Goal: Transaction & Acquisition: Purchase product/service

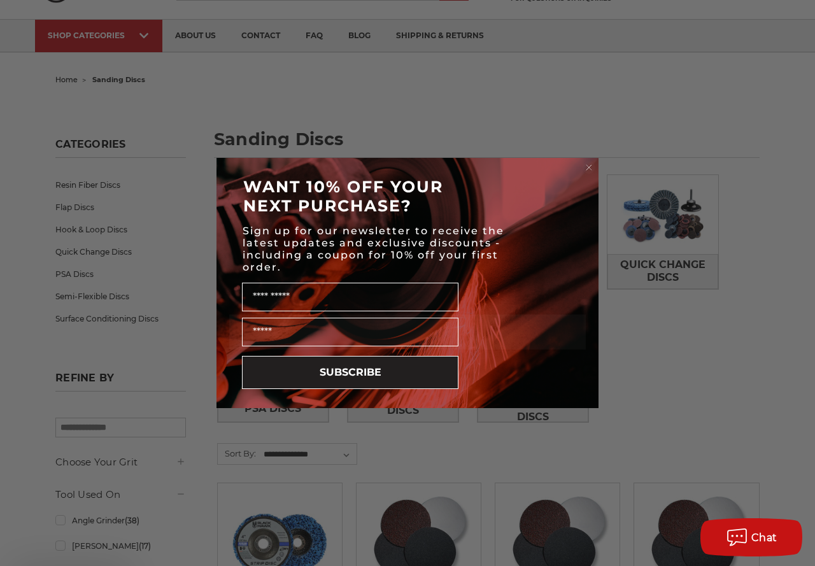
scroll to position [64, 0]
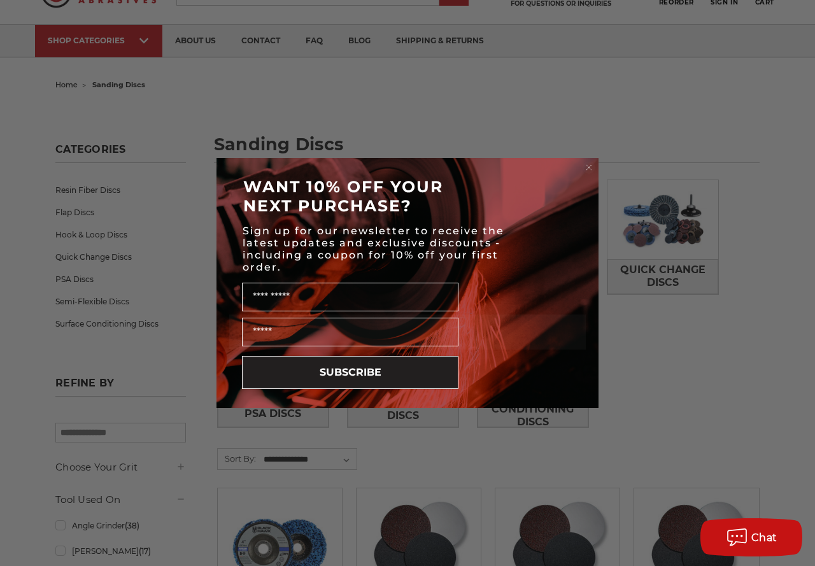
click at [587, 164] on circle "Close dialog" at bounding box center [590, 168] width 12 height 12
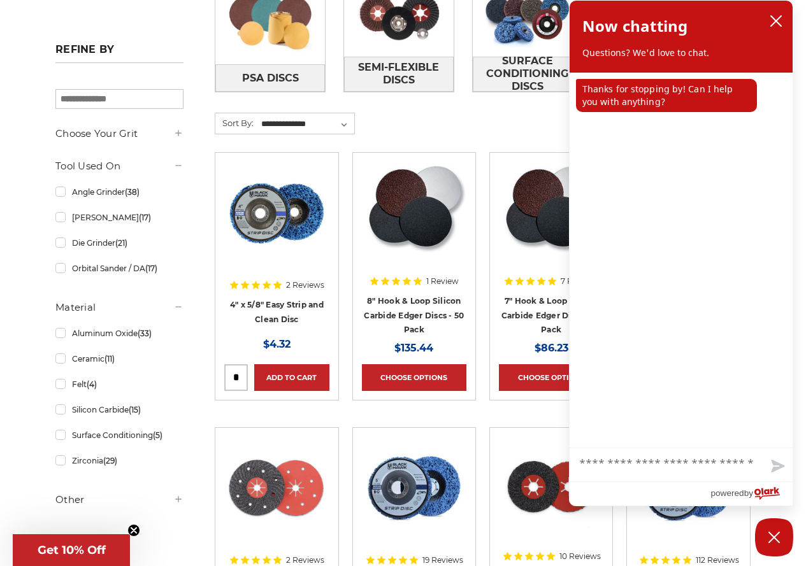
scroll to position [510, 0]
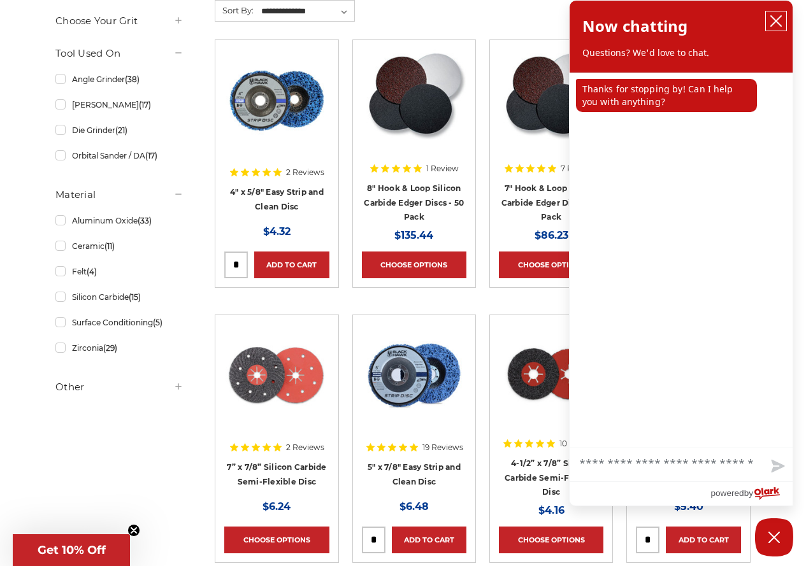
click at [780, 17] on icon "close chatbox" at bounding box center [776, 21] width 10 height 10
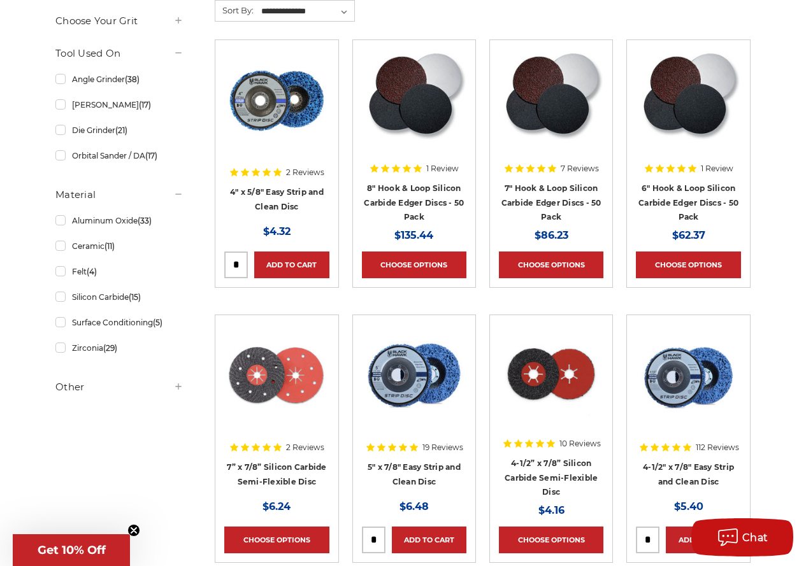
click at [284, 197] on h4 "4" x 5/8" Easy Strip and Clean Disc" at bounding box center [276, 203] width 104 height 36
click at [274, 193] on link "4" x 5/8" Easy Strip and Clean Disc" at bounding box center [277, 199] width 94 height 24
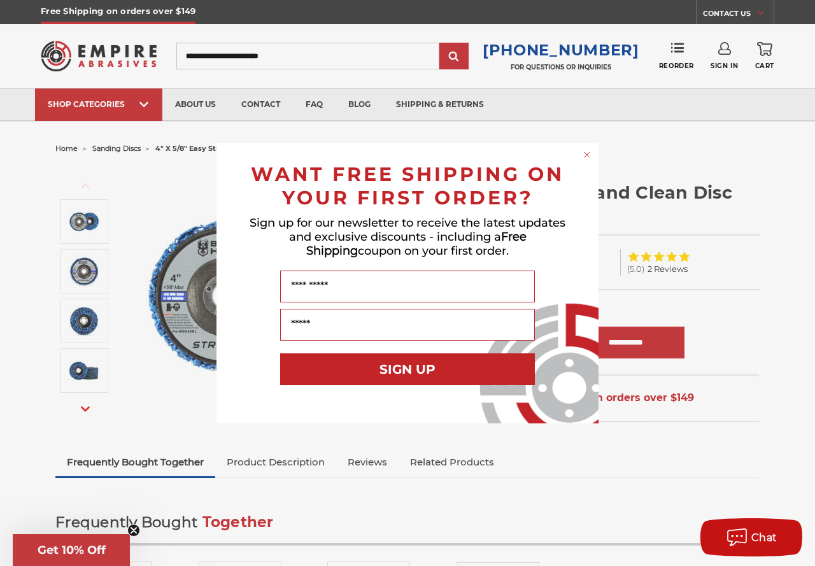
click at [587, 157] on circle "Close dialog" at bounding box center [588, 154] width 12 height 12
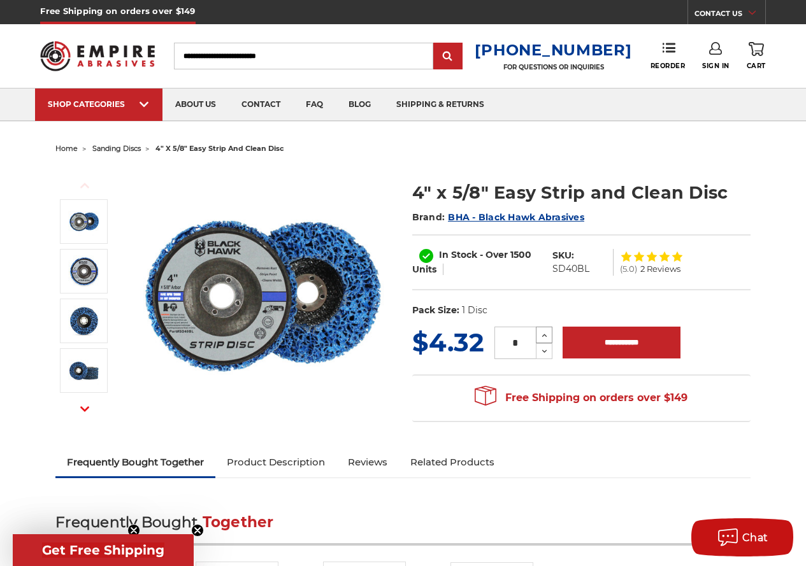
click at [543, 334] on icon at bounding box center [545, 335] width 10 height 11
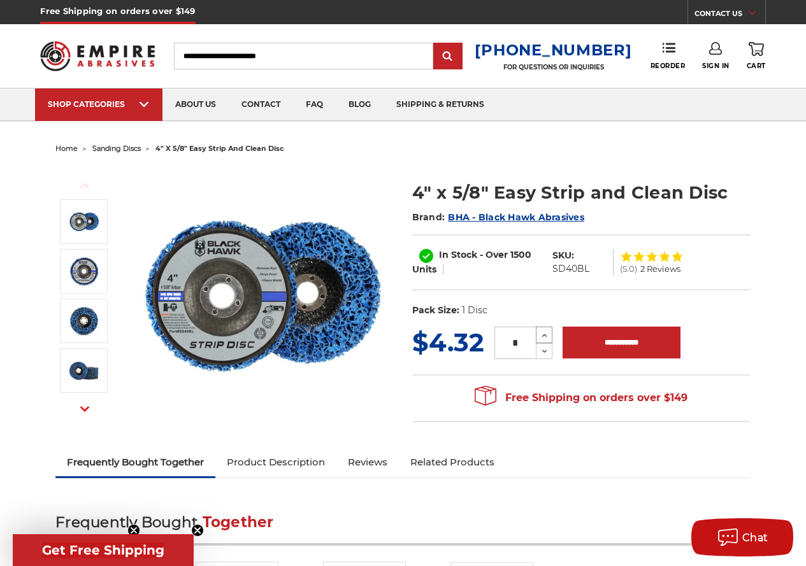
click at [543, 334] on icon at bounding box center [545, 335] width 10 height 11
click at [545, 334] on icon at bounding box center [545, 335] width 10 height 11
click at [544, 351] on icon at bounding box center [545, 351] width 10 height 11
type input "*"
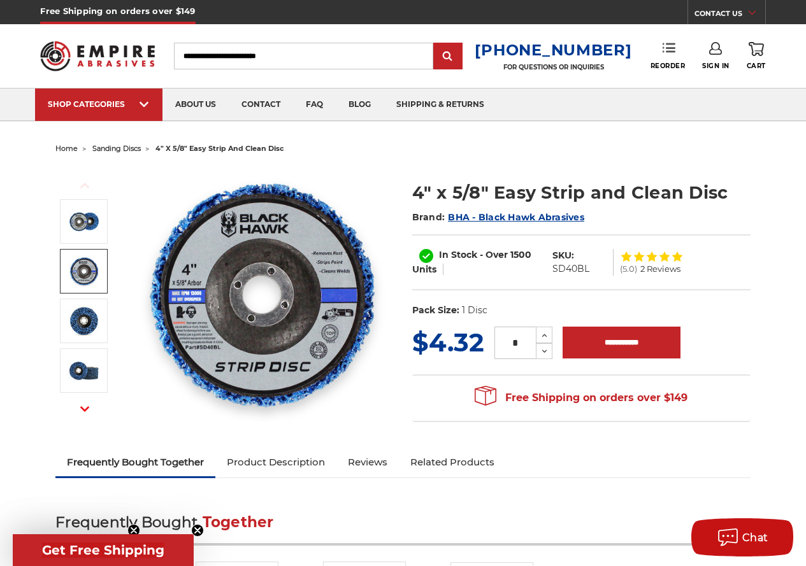
click at [675, 48] on link "Reorder" at bounding box center [667, 55] width 35 height 27
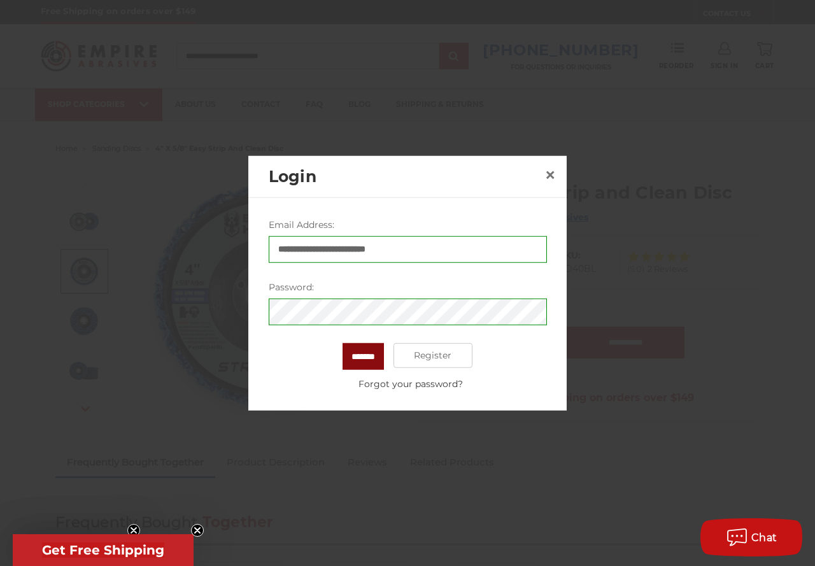
click at [372, 350] on input "*******" at bounding box center [363, 356] width 41 height 27
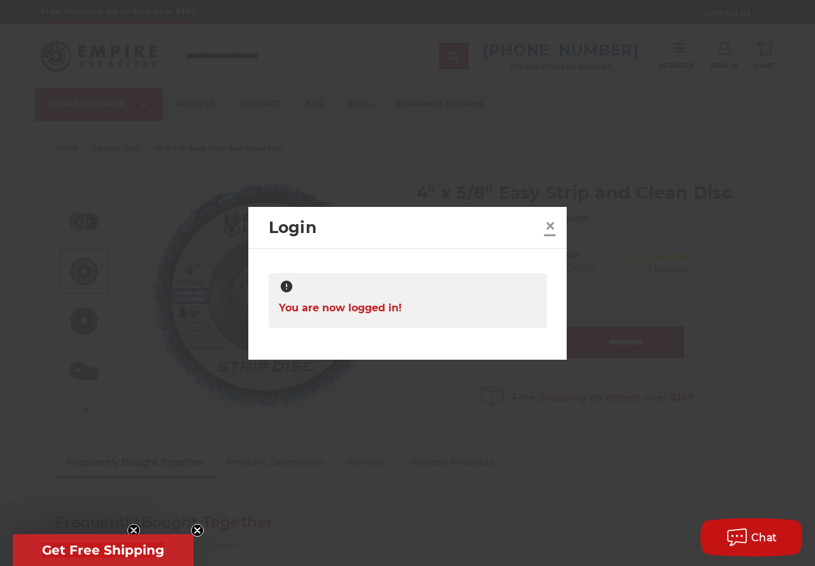
click at [553, 222] on span "×" at bounding box center [550, 225] width 11 height 25
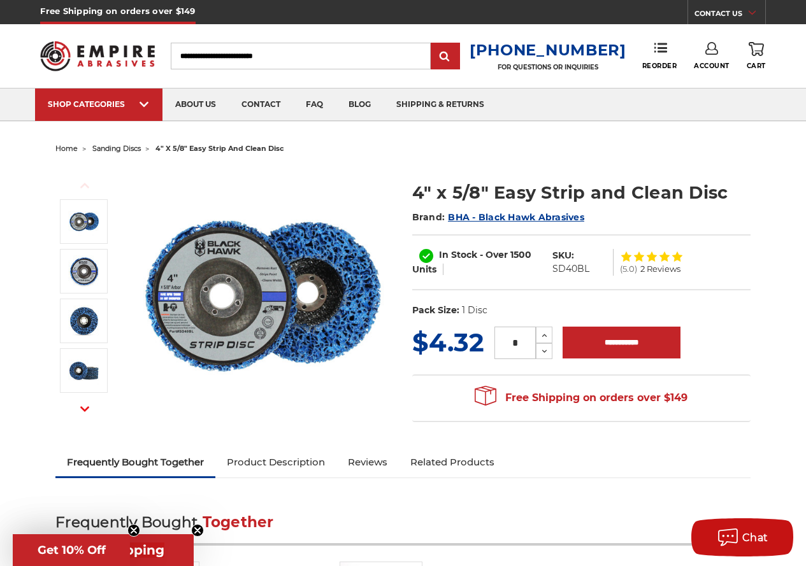
click at [523, 345] on input "*" at bounding box center [514, 343] width 41 height 32
type input "**"
click at [626, 340] on input "**********" at bounding box center [622, 343] width 118 height 32
type input "**********"
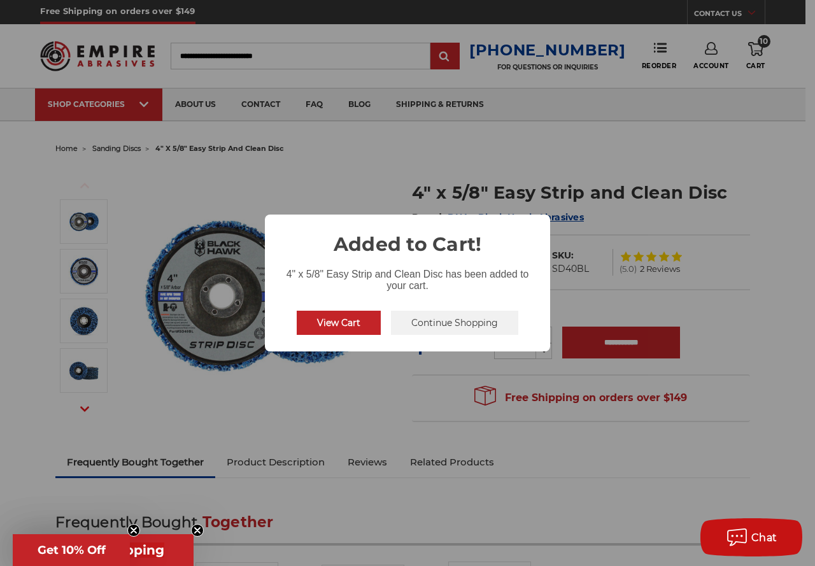
click at [445, 323] on button "Continue Shopping" at bounding box center [454, 323] width 127 height 24
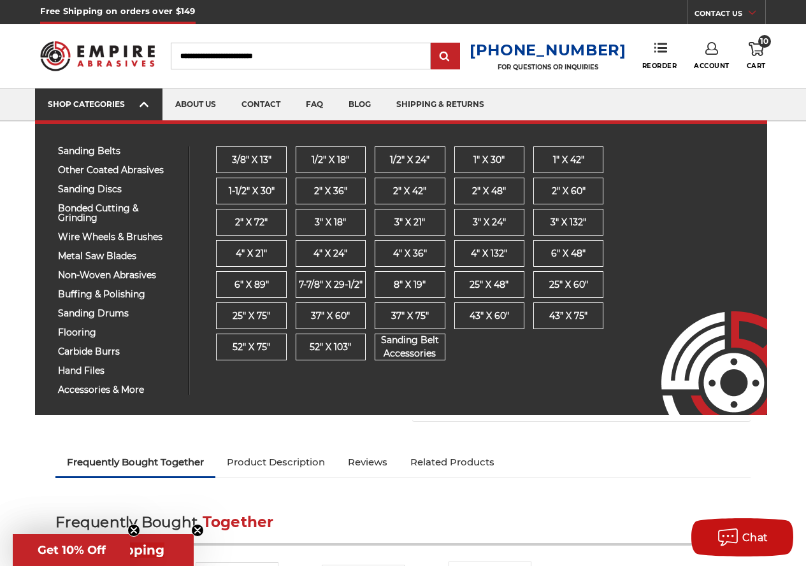
click at [126, 107] on div "SHOP CATEGORIES" at bounding box center [99, 104] width 102 height 10
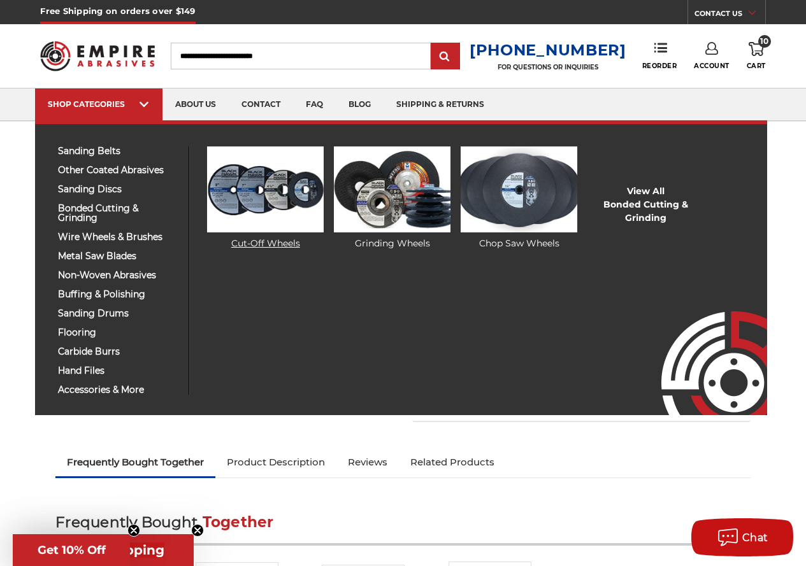
click at [277, 226] on img at bounding box center [265, 190] width 116 height 86
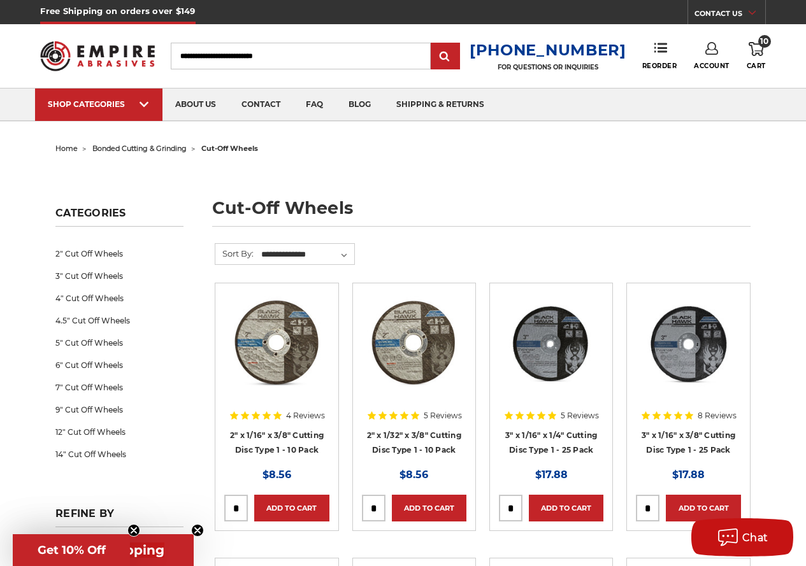
click at [706, 51] on use at bounding box center [711, 48] width 13 height 13
click at [742, 100] on link "Sign Out" at bounding box center [711, 108] width 91 height 25
